Goal: Information Seeking & Learning: Learn about a topic

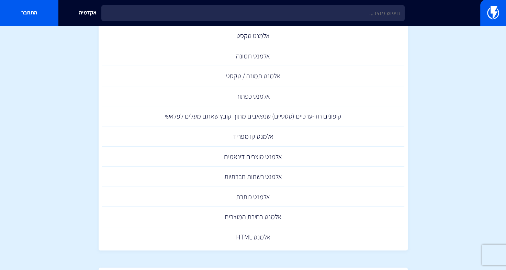
scroll to position [225, 0]
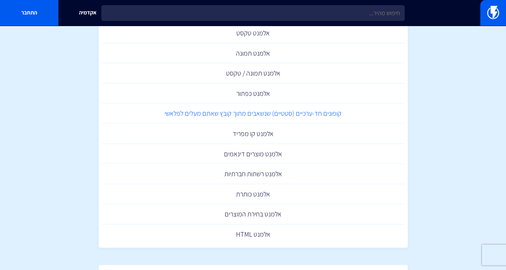
click at [335, 116] on link "קופונים חד-ערכיים (סטטיים) שנשאבים מתוך קובץ שאתם מעלים לפלאשי" at bounding box center [253, 113] width 302 height 20
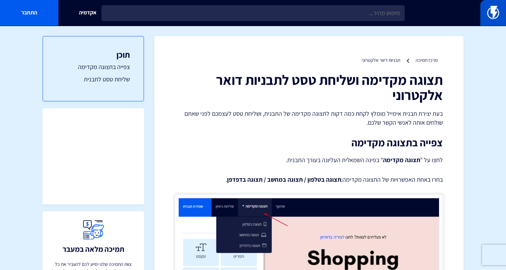
click at [495, 15] on img at bounding box center [493, 13] width 12 height 14
